Goal: Navigation & Orientation: Find specific page/section

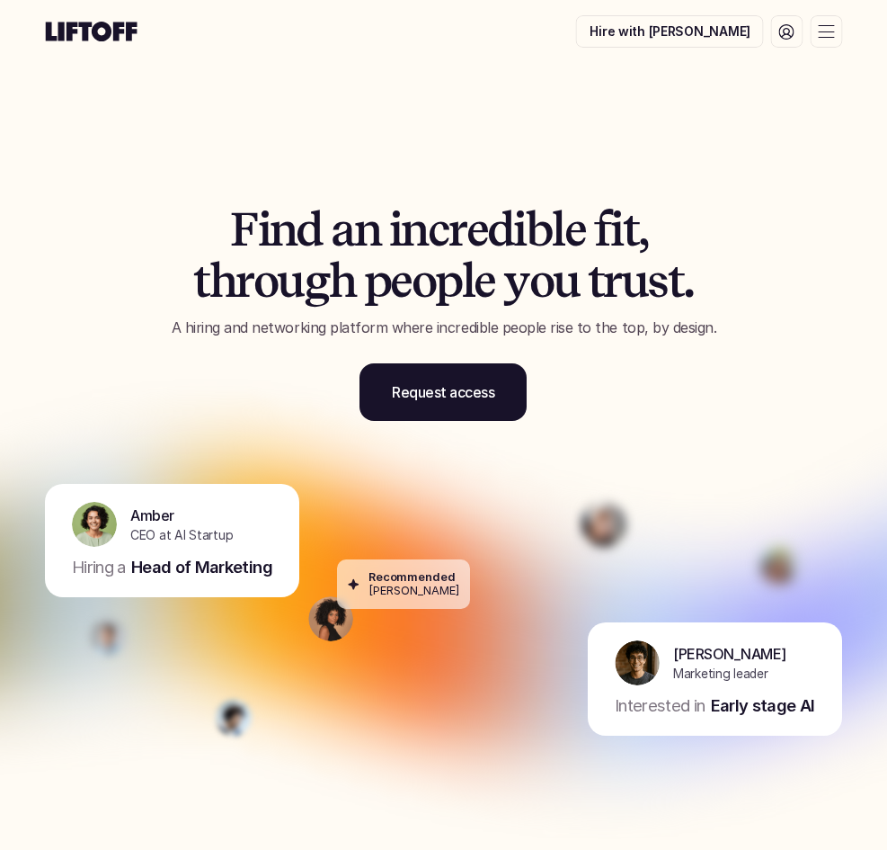
click at [793, 36] on icon at bounding box center [786, 31] width 15 height 15
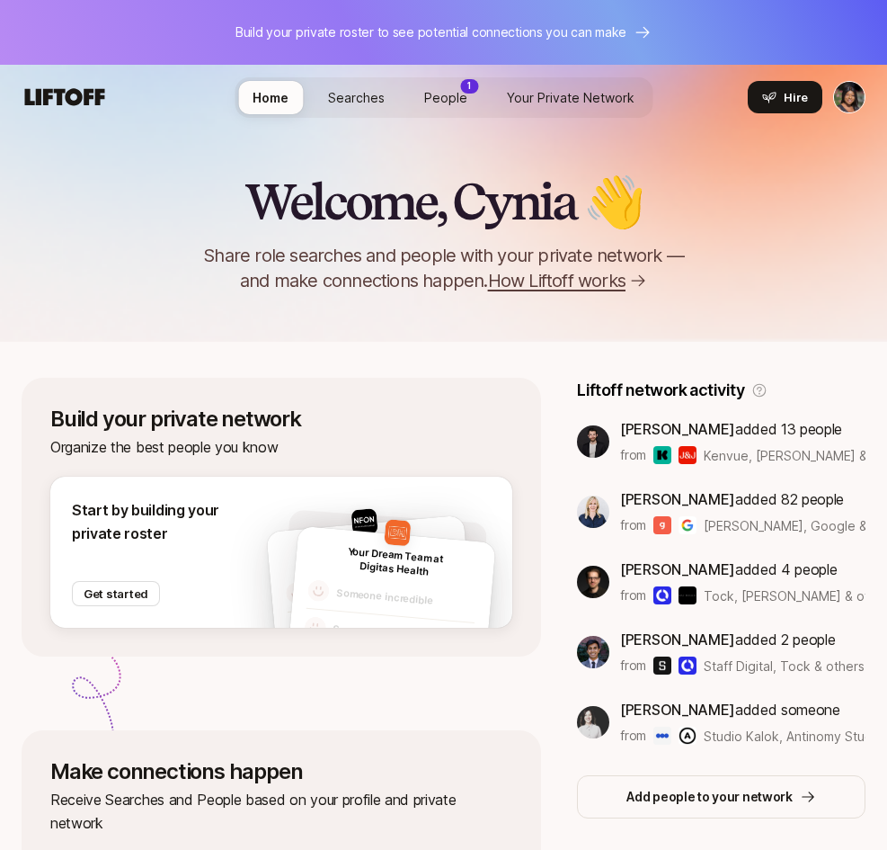
click at [450, 102] on span "People" at bounding box center [445, 97] width 43 height 15
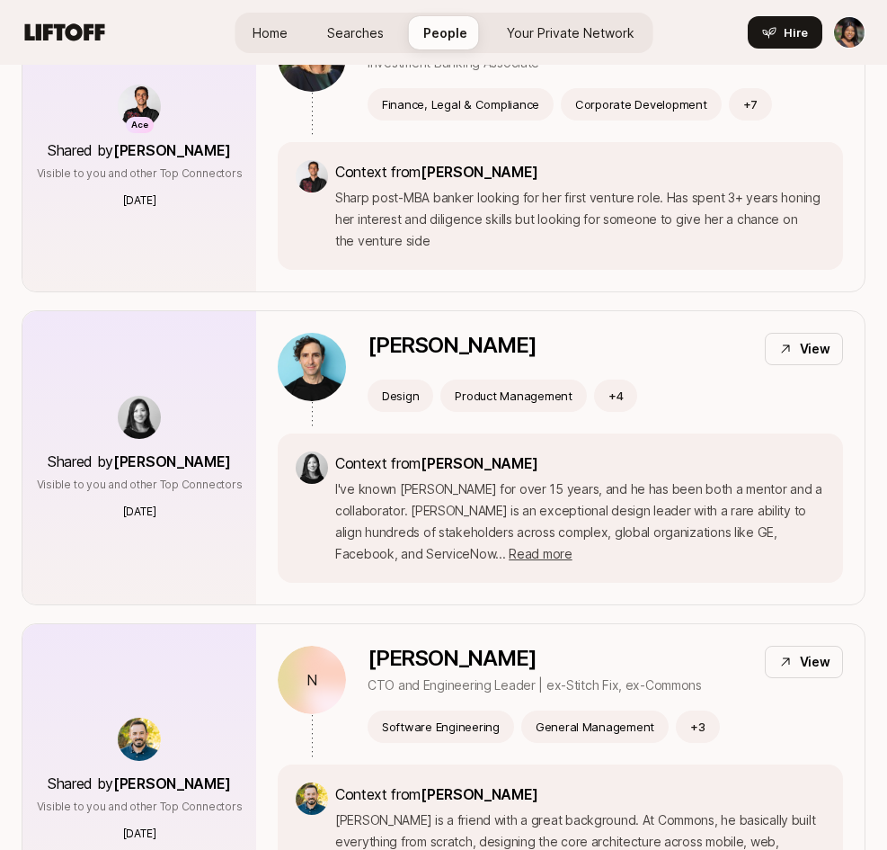
scroll to position [770, 0]
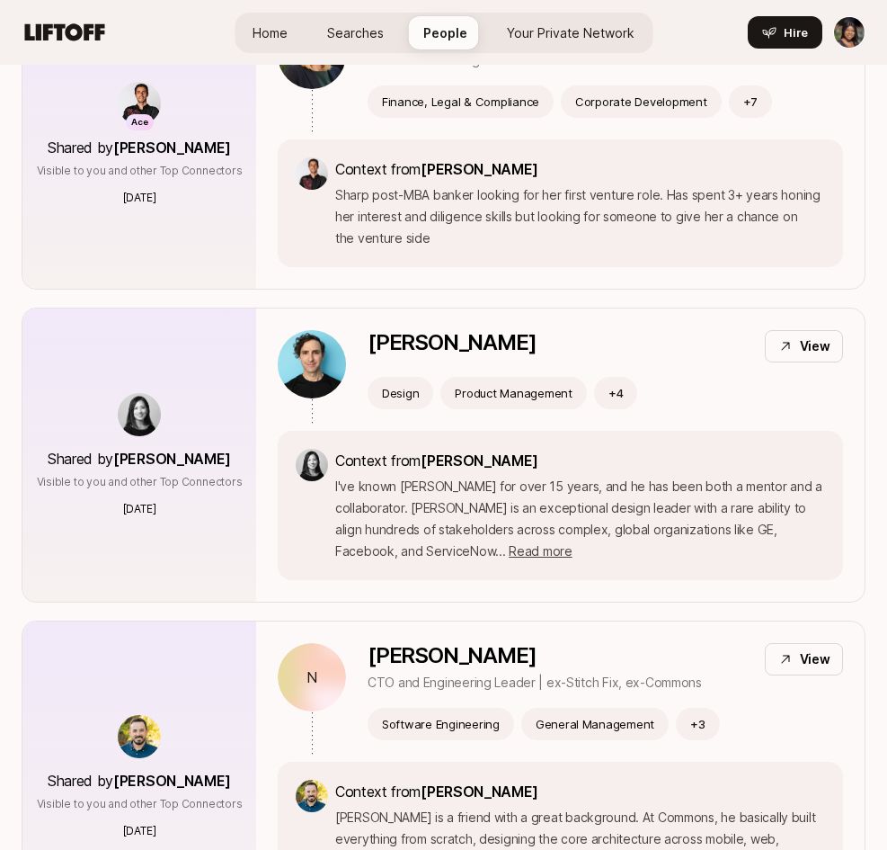
click at [672, 484] on p "I've known [PERSON_NAME] for over 15 years, and he has been both a mentor and a…" at bounding box center [580, 519] width 490 height 86
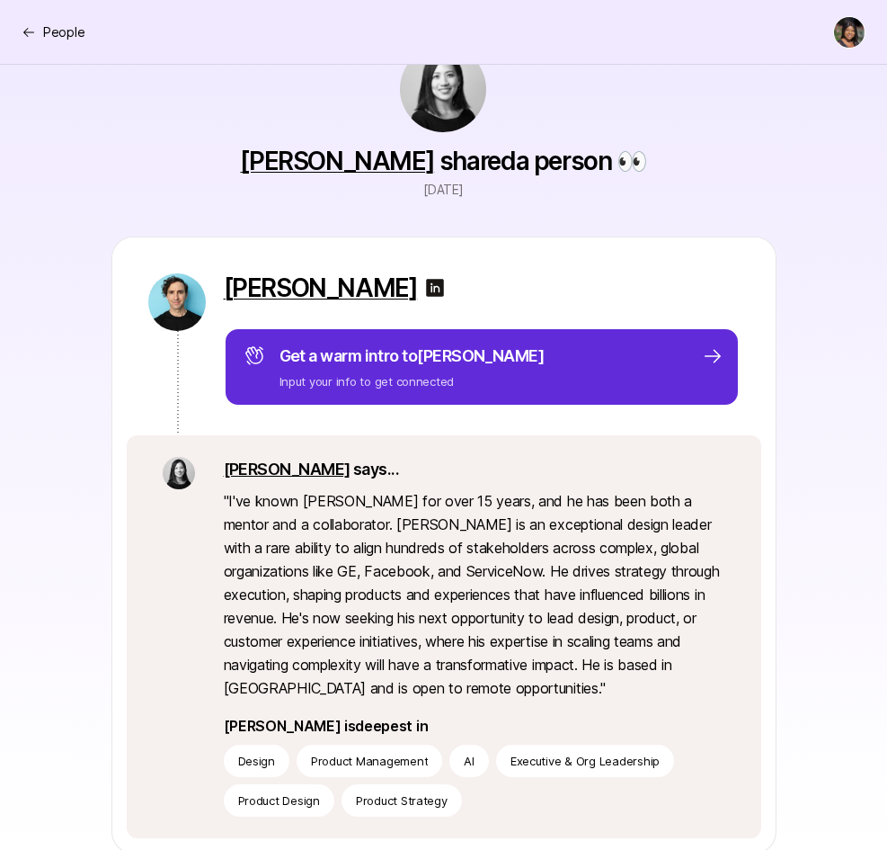
scroll to position [63, 0]
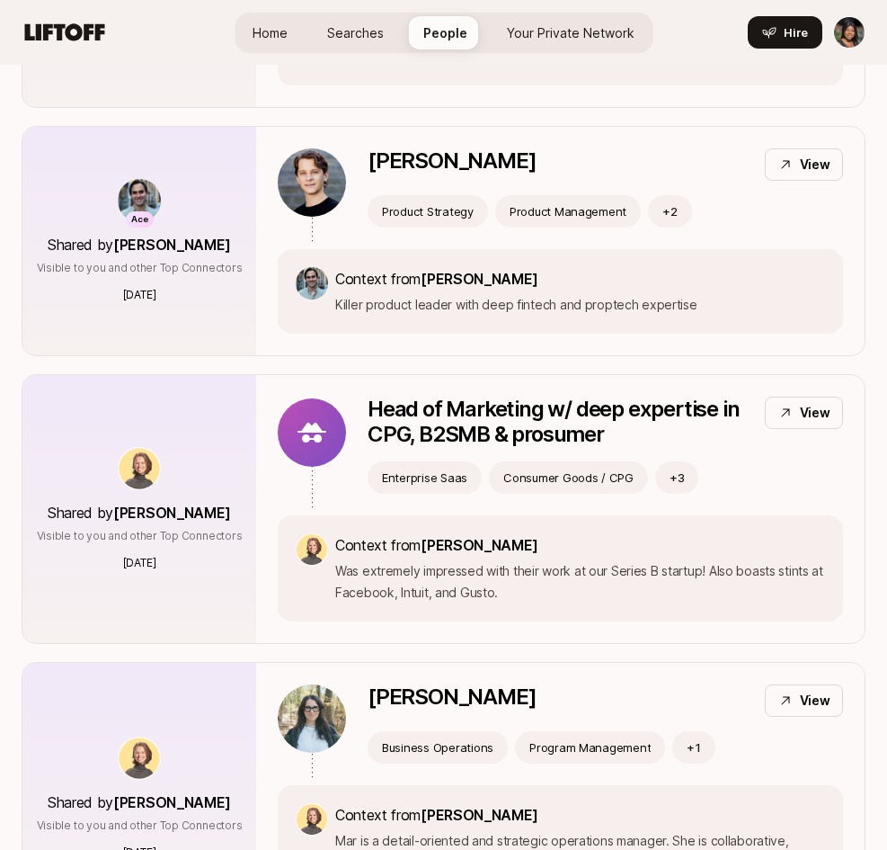
scroll to position [3631, 0]
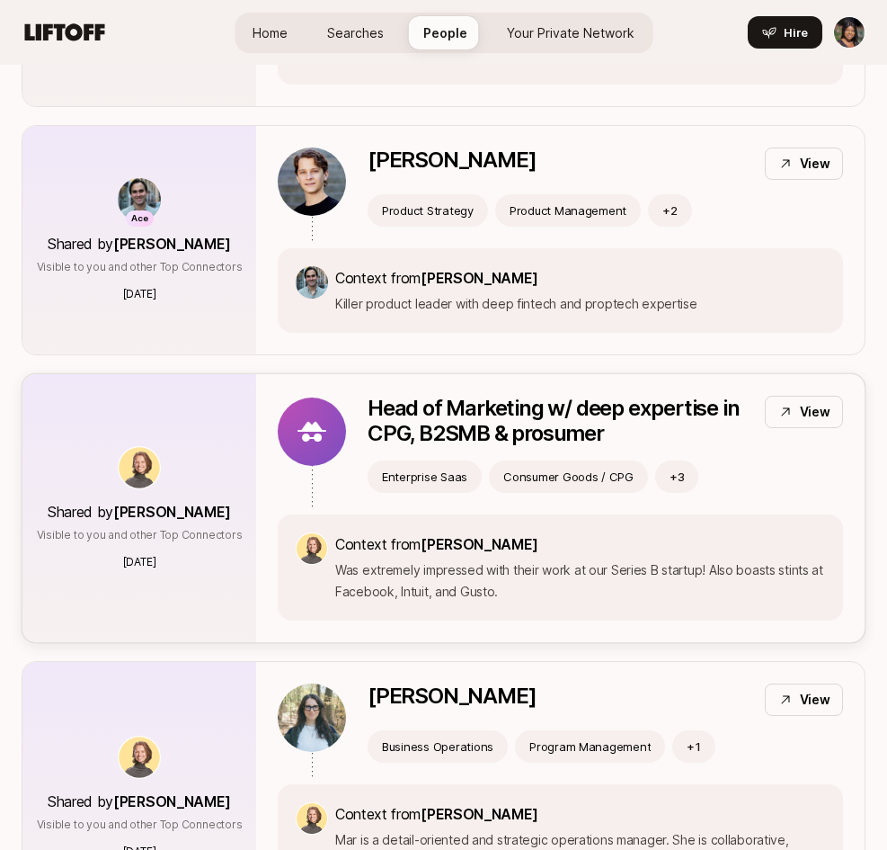
click at [822, 401] on p "View" at bounding box center [815, 412] width 31 height 22
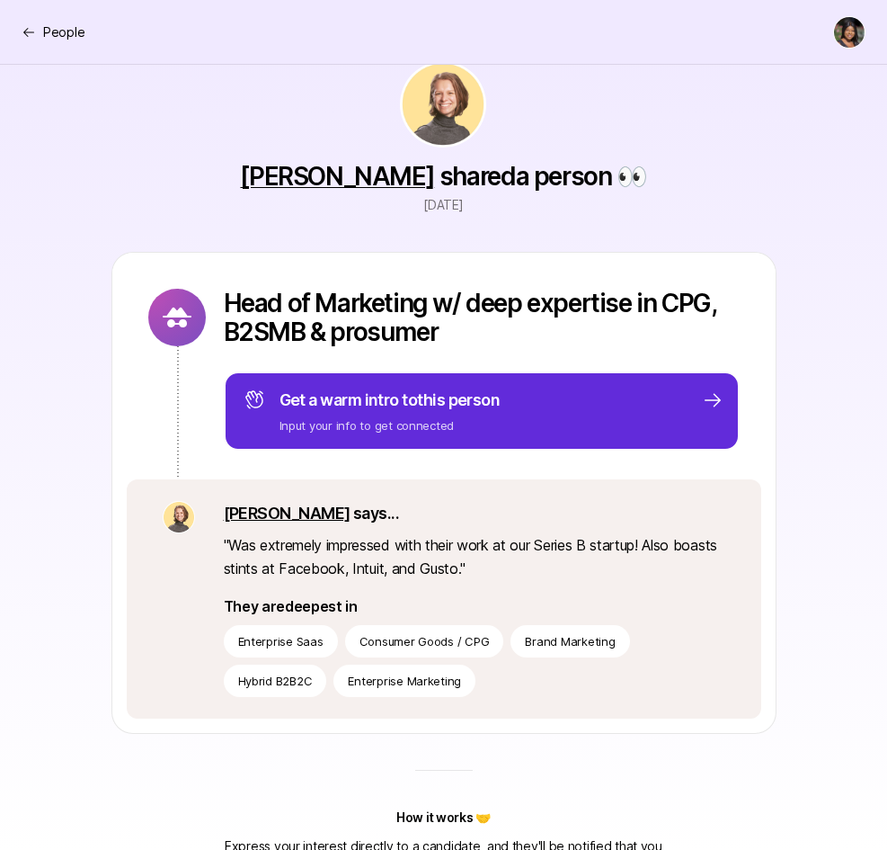
scroll to position [50, 0]
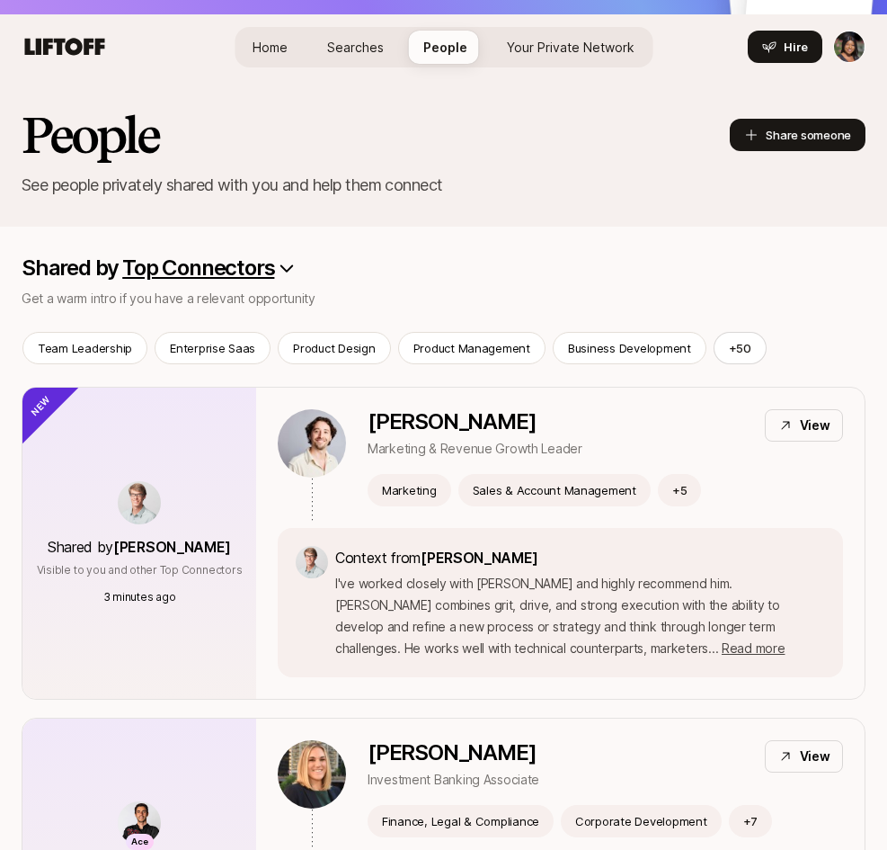
scroll to position [3631, 0]
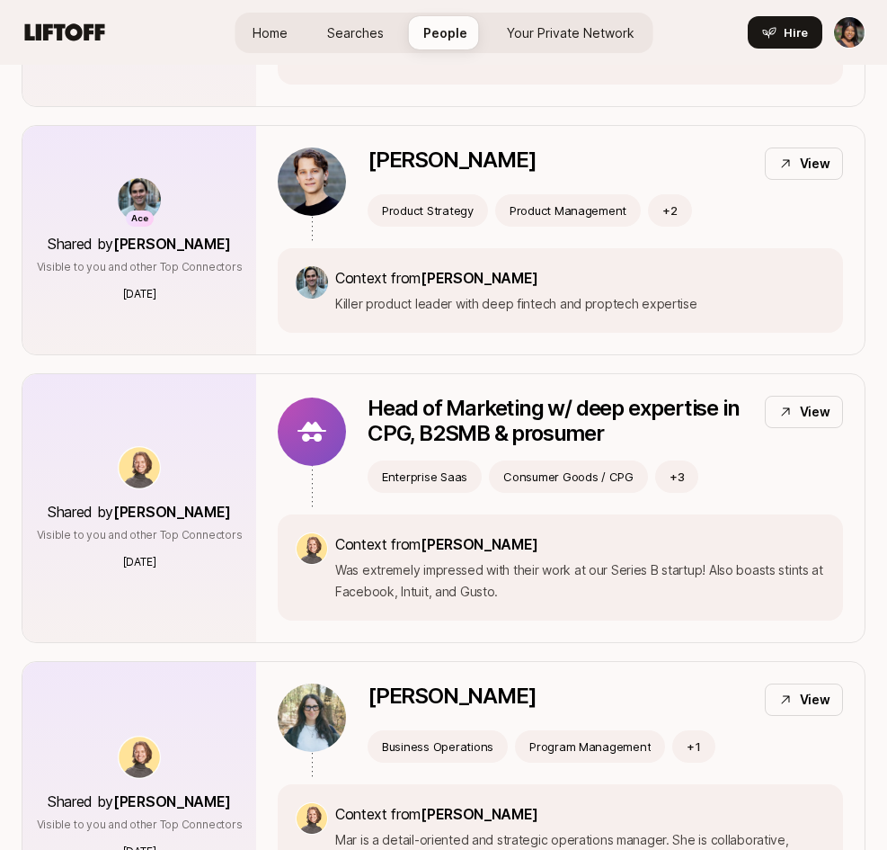
click at [343, 34] on span "Searches" at bounding box center [355, 32] width 57 height 15
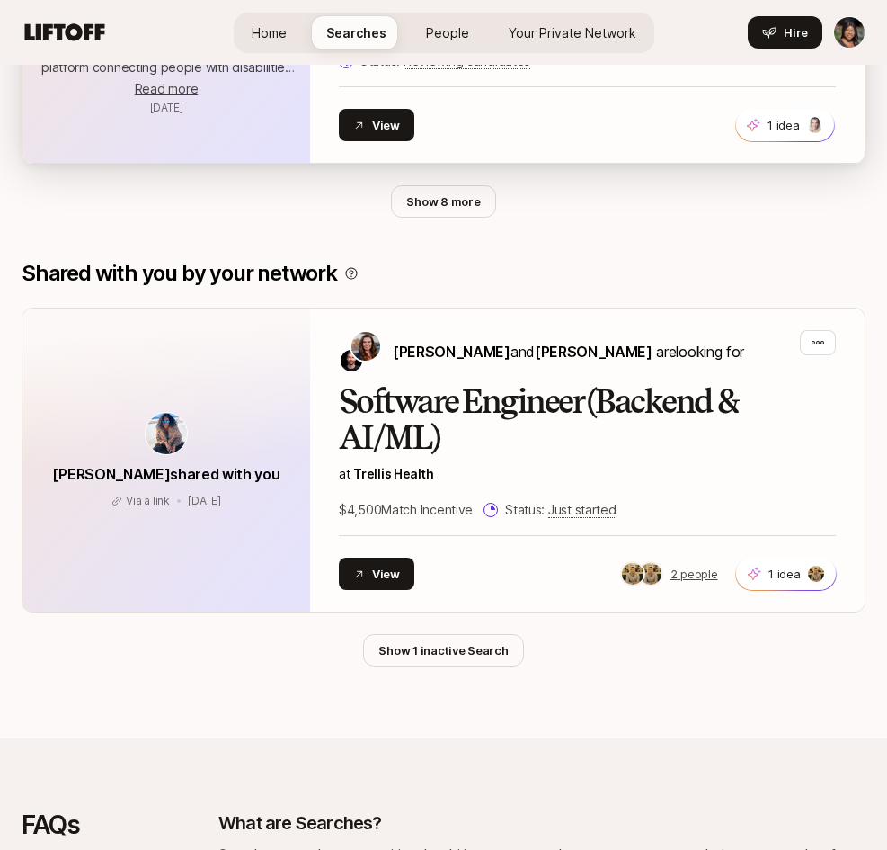
scroll to position [1246, 0]
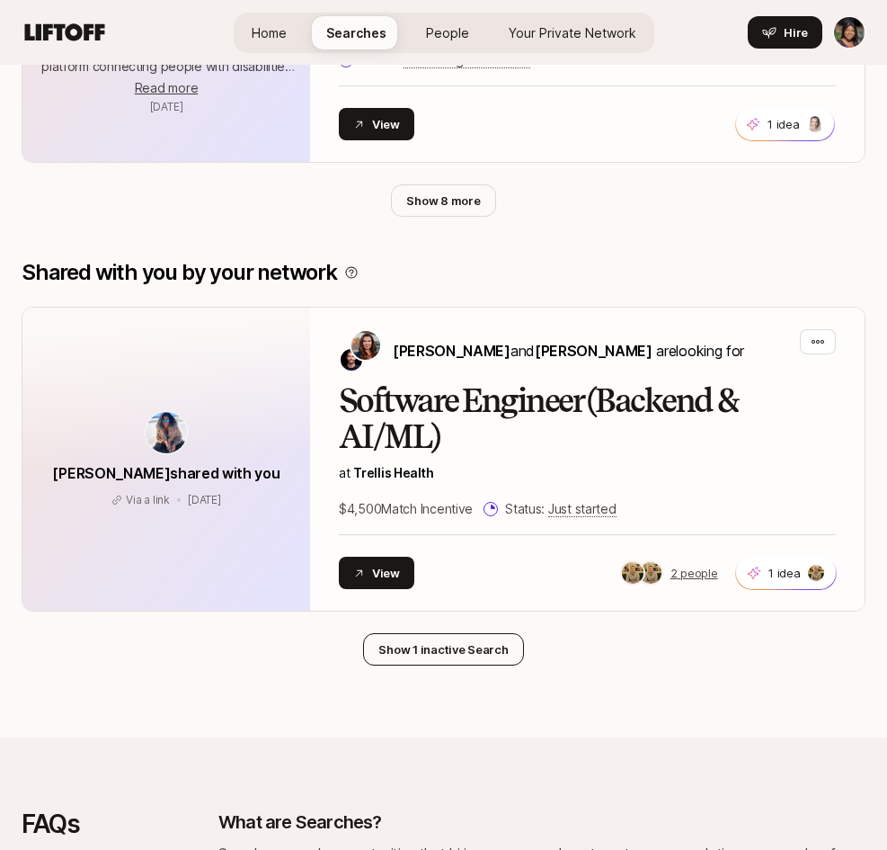
click at [485, 633] on button "Show 1 inactive Search" at bounding box center [443, 649] width 160 height 32
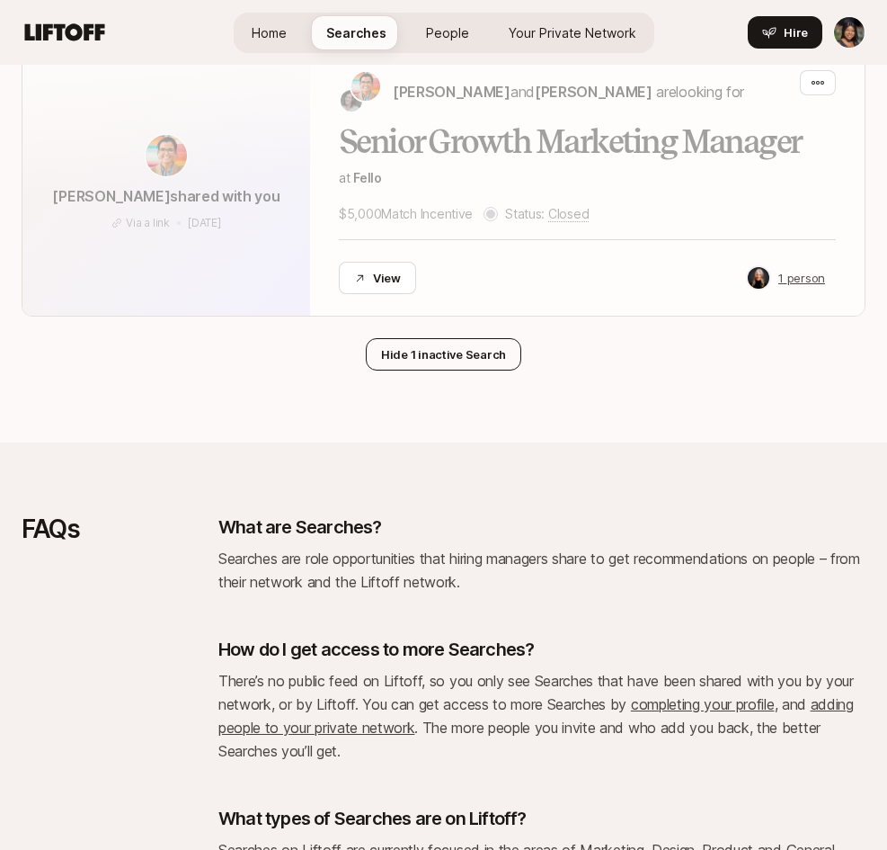
scroll to position [1993, 0]
